Goal: Task Accomplishment & Management: Use online tool/utility

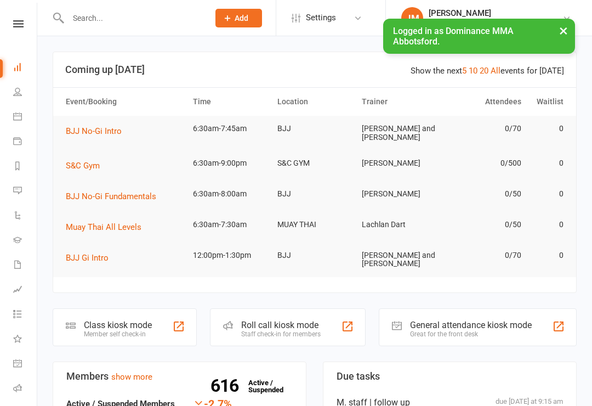
click at [126, 327] on div "Class kiosk mode" at bounding box center [118, 325] width 68 height 10
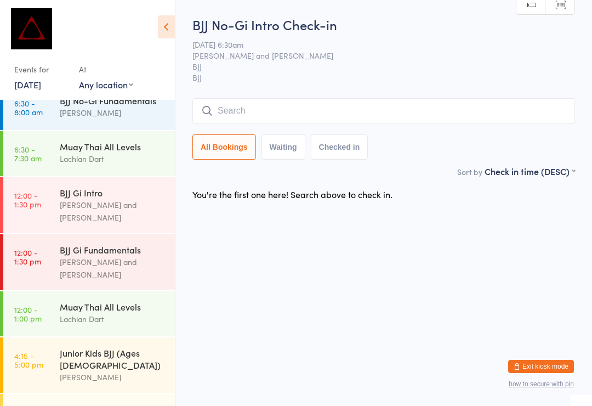
scroll to position [117, 0]
click at [107, 141] on div "Muay Thai All Levels" at bounding box center [113, 147] width 106 height 12
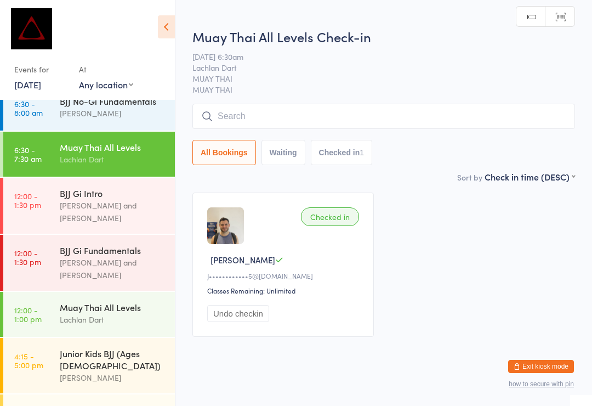
click at [321, 122] on input "search" at bounding box center [383, 116] width 383 height 25
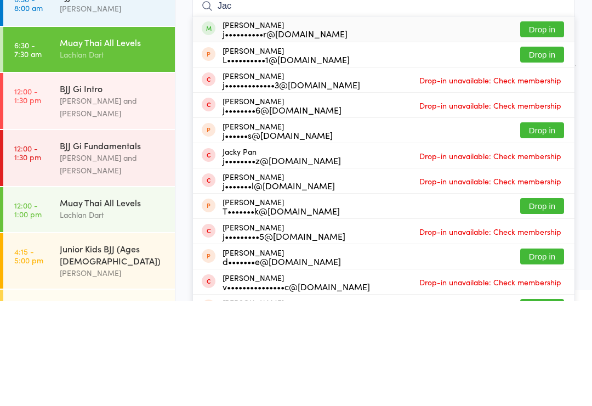
type input "Jac"
click at [543, 126] on button "Drop in" at bounding box center [542, 134] width 44 height 16
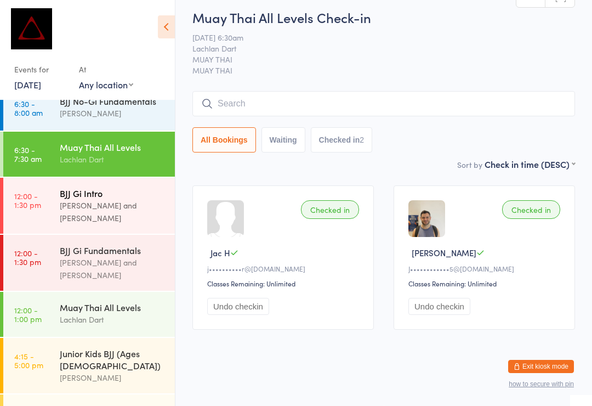
click at [111, 187] on div "BJJ Gi Intro" at bounding box center [113, 193] width 106 height 12
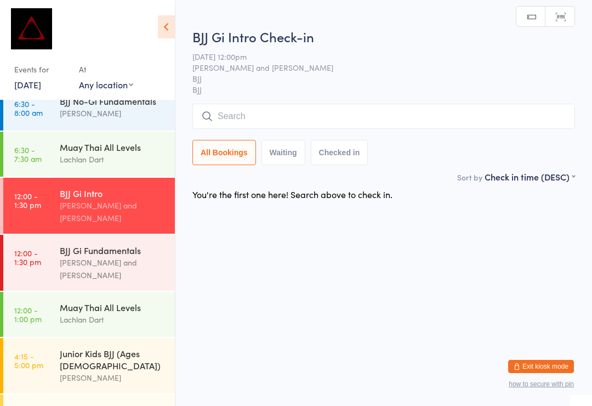
click at [362, 111] on input "search" at bounding box center [383, 116] width 383 height 25
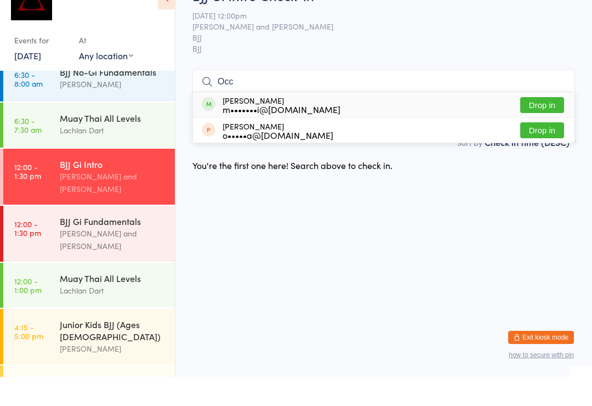
type input "Occ"
click at [548, 126] on button "Drop in" at bounding box center [542, 134] width 44 height 16
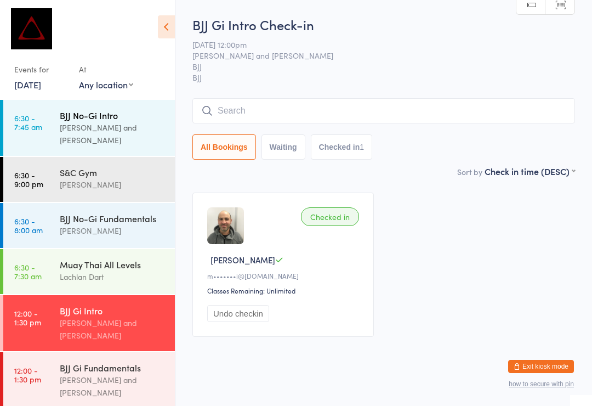
click at [76, 124] on div "[PERSON_NAME] and [PERSON_NAME]" at bounding box center [113, 133] width 106 height 25
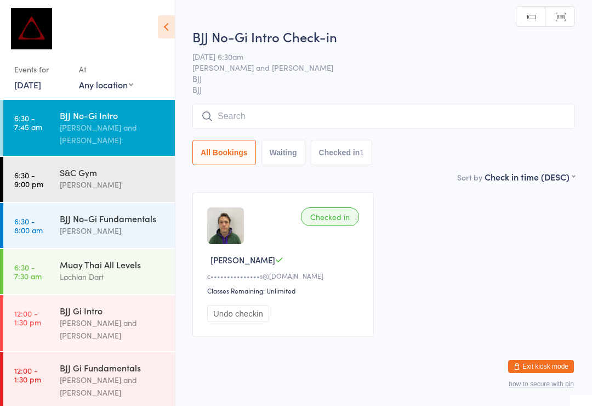
click at [332, 115] on input "search" at bounding box center [383, 116] width 383 height 25
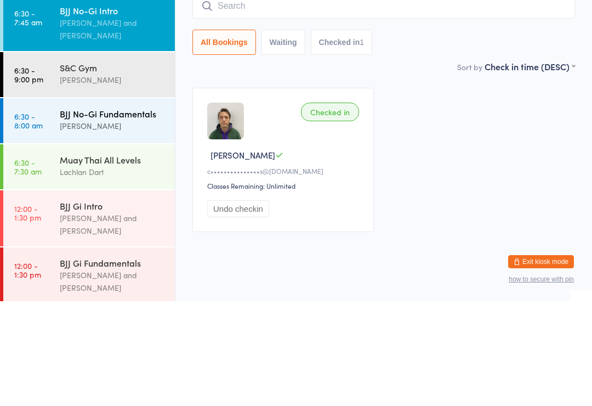
click at [79, 224] on div "[PERSON_NAME]" at bounding box center [113, 230] width 106 height 13
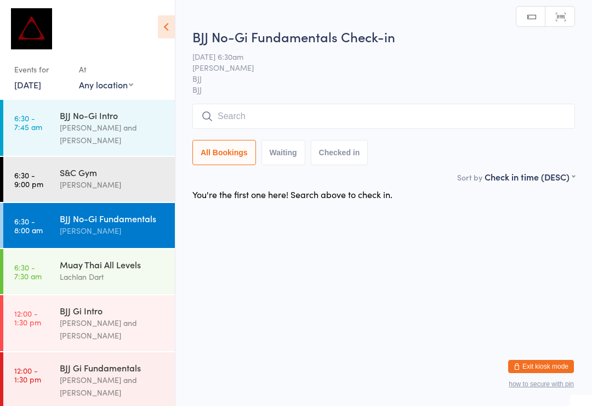
click at [321, 118] on input "search" at bounding box center [383, 116] width 383 height 25
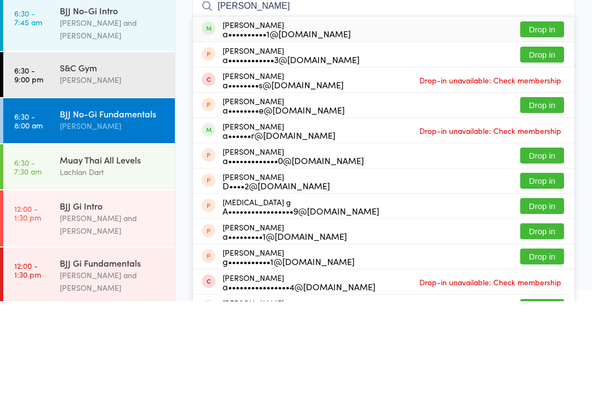
type input "[PERSON_NAME]"
click at [554, 126] on button "Drop in" at bounding box center [542, 134] width 44 height 16
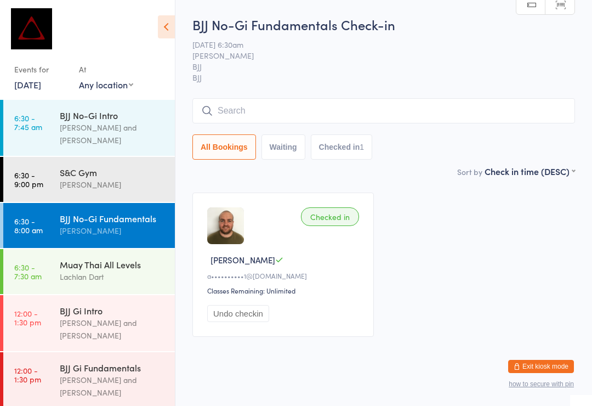
click at [278, 115] on input "search" at bounding box center [383, 110] width 383 height 25
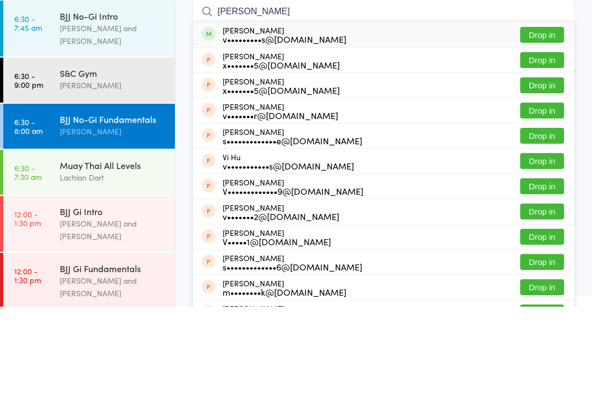
type input "[PERSON_NAME]"
click at [538, 126] on button "Drop in" at bounding box center [542, 134] width 44 height 16
